Goal: Find specific page/section: Find specific page/section

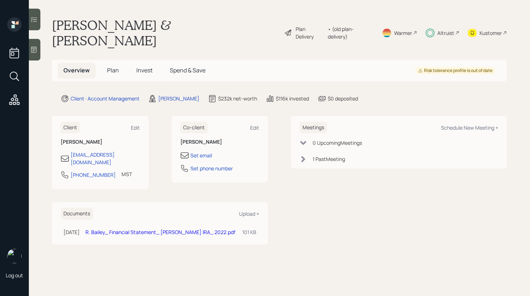
click at [38, 23] on div at bounding box center [35, 20] width 12 height 22
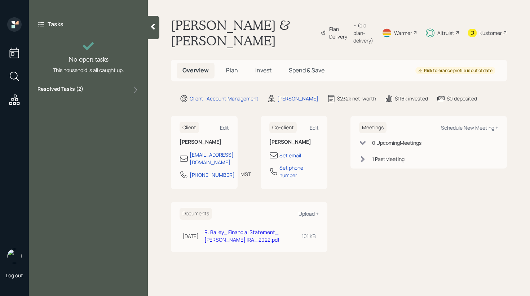
click at [119, 91] on div "Resolved Tasks ( 2 )" at bounding box center [88, 89] width 102 height 9
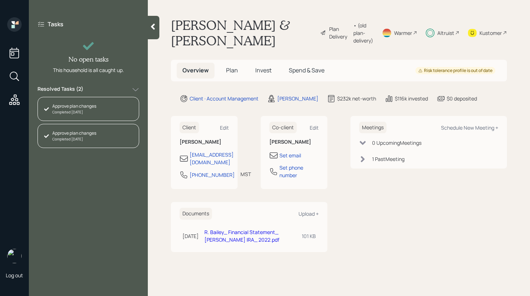
click at [119, 91] on div "Resolved Tasks ( 2 )" at bounding box center [88, 89] width 102 height 9
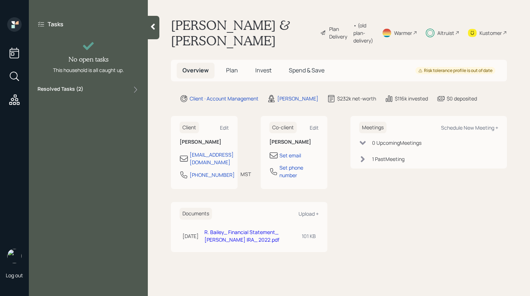
click at [155, 31] on div at bounding box center [154, 27] width 12 height 23
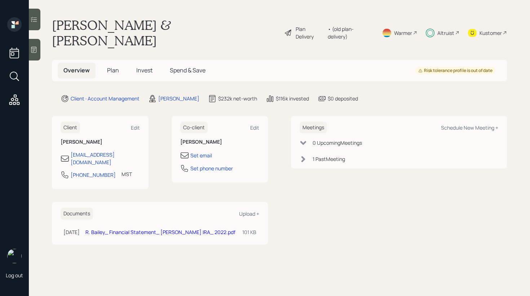
click at [150, 66] on span "Invest" at bounding box center [144, 70] width 16 height 8
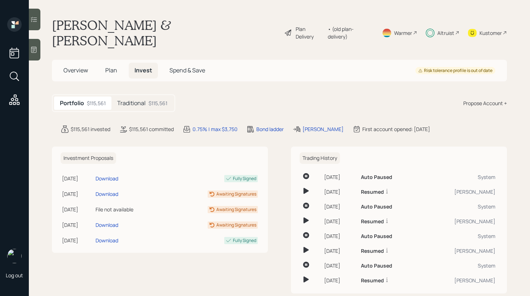
click at [150, 100] on div "$115,561" at bounding box center [158, 104] width 19 height 8
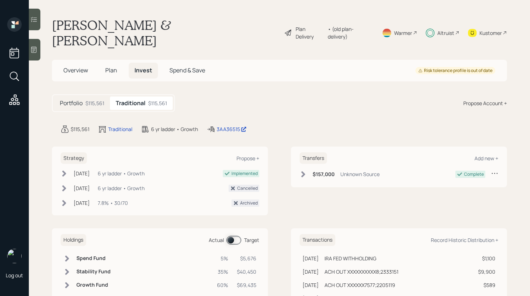
click at [230, 236] on span at bounding box center [233, 240] width 15 height 9
click at [231, 236] on span at bounding box center [233, 240] width 15 height 9
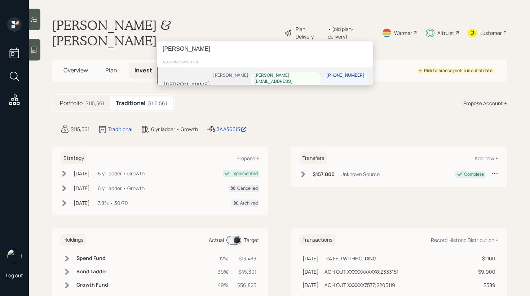
type input "[PERSON_NAME]"
click at [193, 81] on div "[PERSON_NAME] Schaefer [EMAIL_ADDRESS][PERSON_NAME][DOMAIN_NAME] [PHONE_NUMBER]" at bounding box center [265, 84] width 216 height 34
